Goal: Information Seeking & Learning: Check status

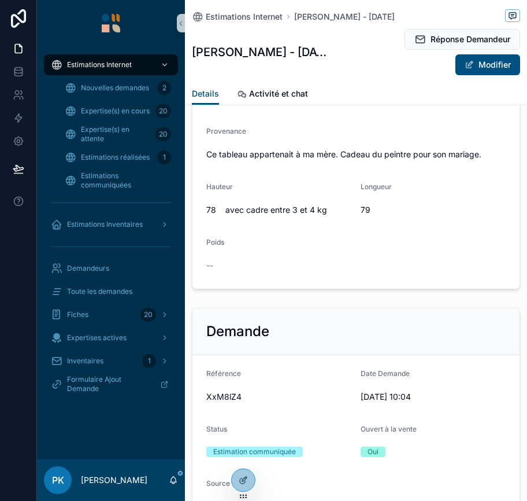
scroll to position [710, 0]
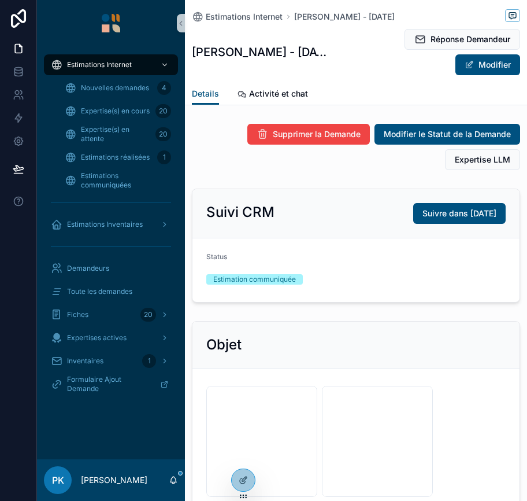
scroll to position [181, 0]
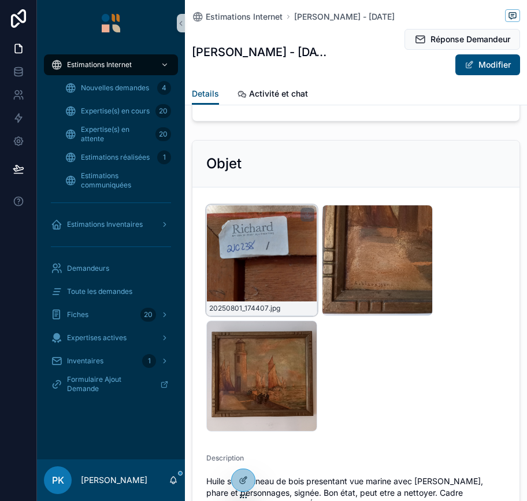
click at [284, 245] on div "20250801_174407 .jpg" at bounding box center [261, 260] width 111 height 111
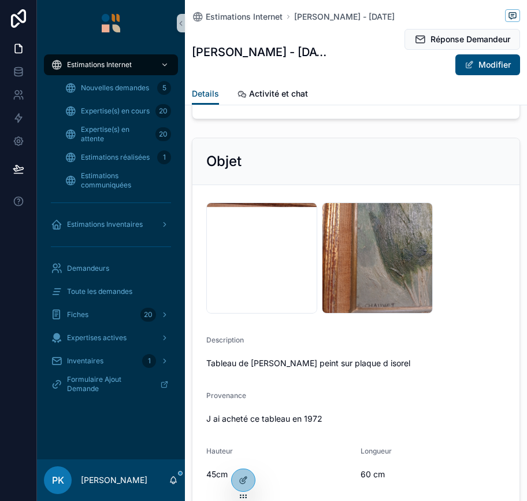
scroll to position [232, 0]
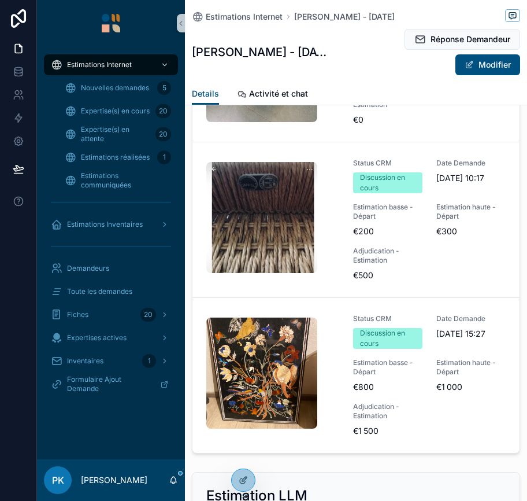
scroll to position [1668, 0]
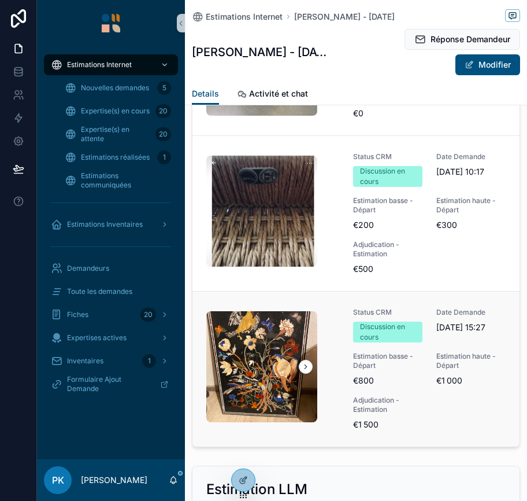
click at [321, 362] on div "scrollable content" at bounding box center [275, 369] width 138 height 116
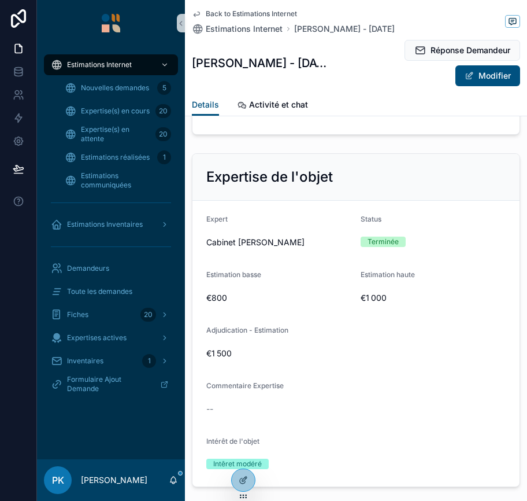
scroll to position [1213, 0]
